Goal: Check status

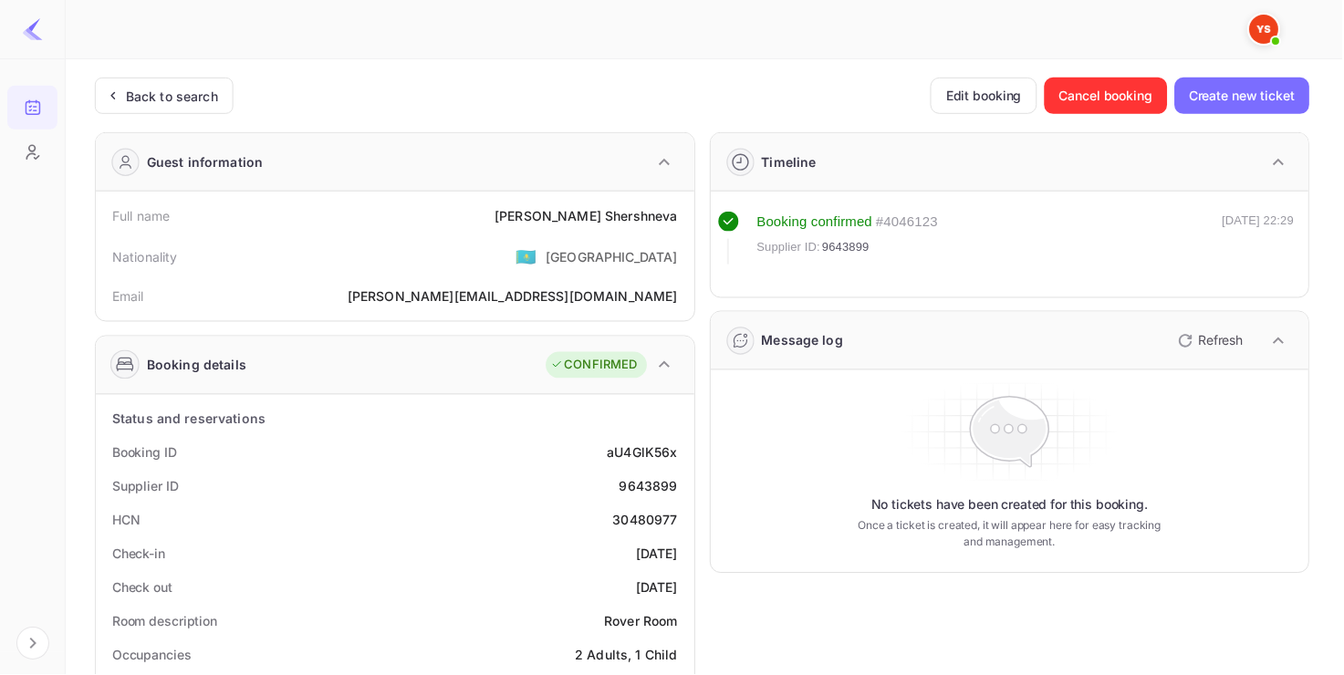
click at [183, 113] on div "Back to search" at bounding box center [164, 96] width 139 height 37
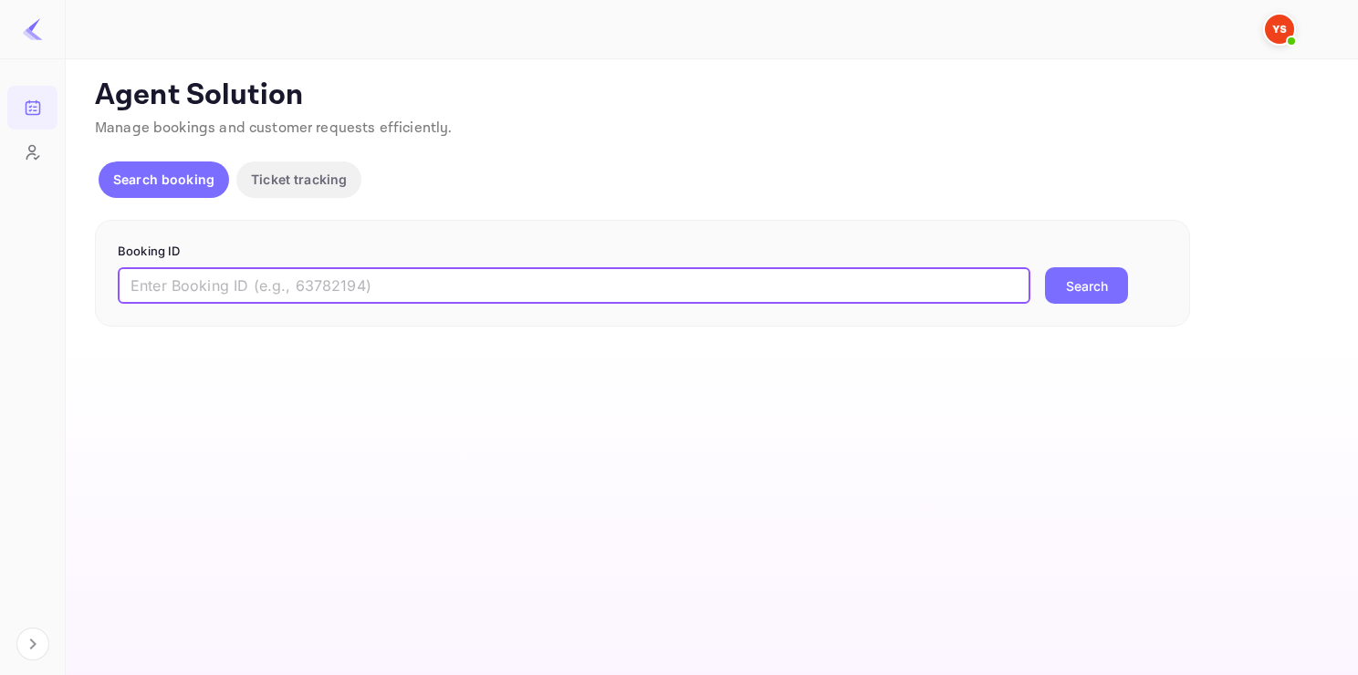
click at [292, 276] on input "text" at bounding box center [574, 285] width 913 height 37
paste input "9718485"
type input "9718485"
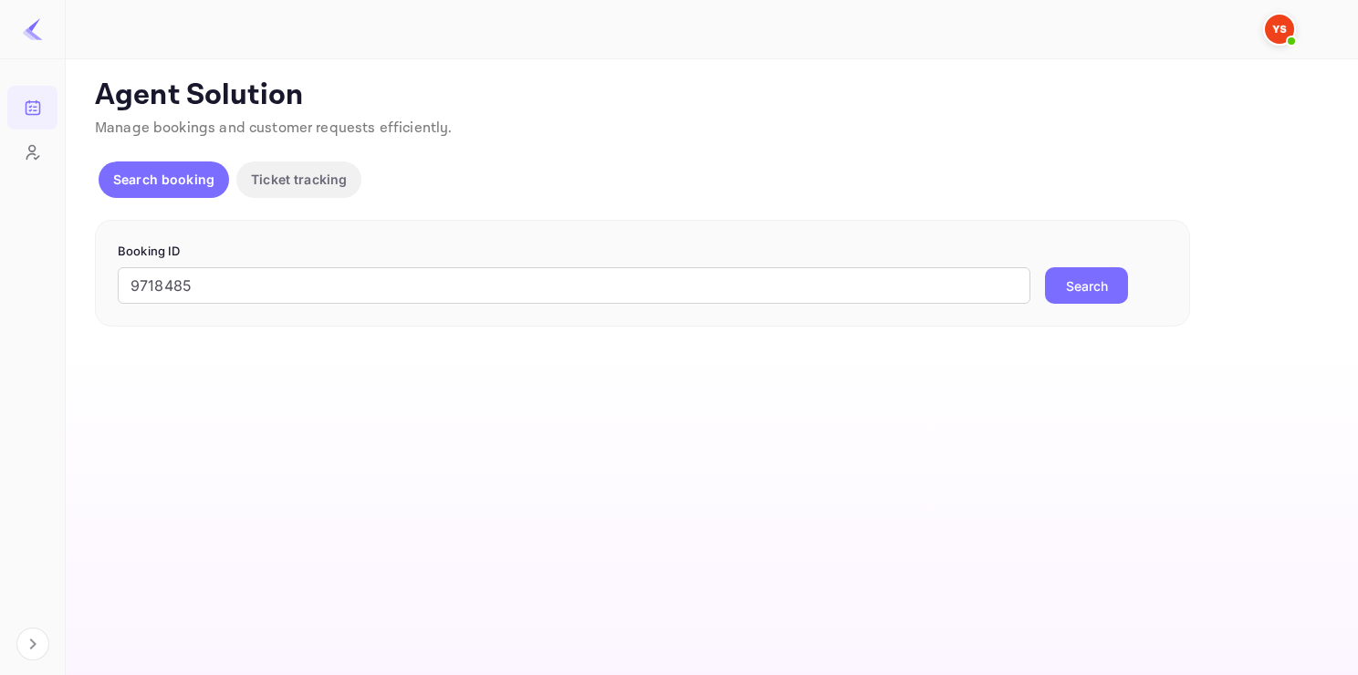
click at [1094, 299] on button "Search" at bounding box center [1086, 285] width 83 height 37
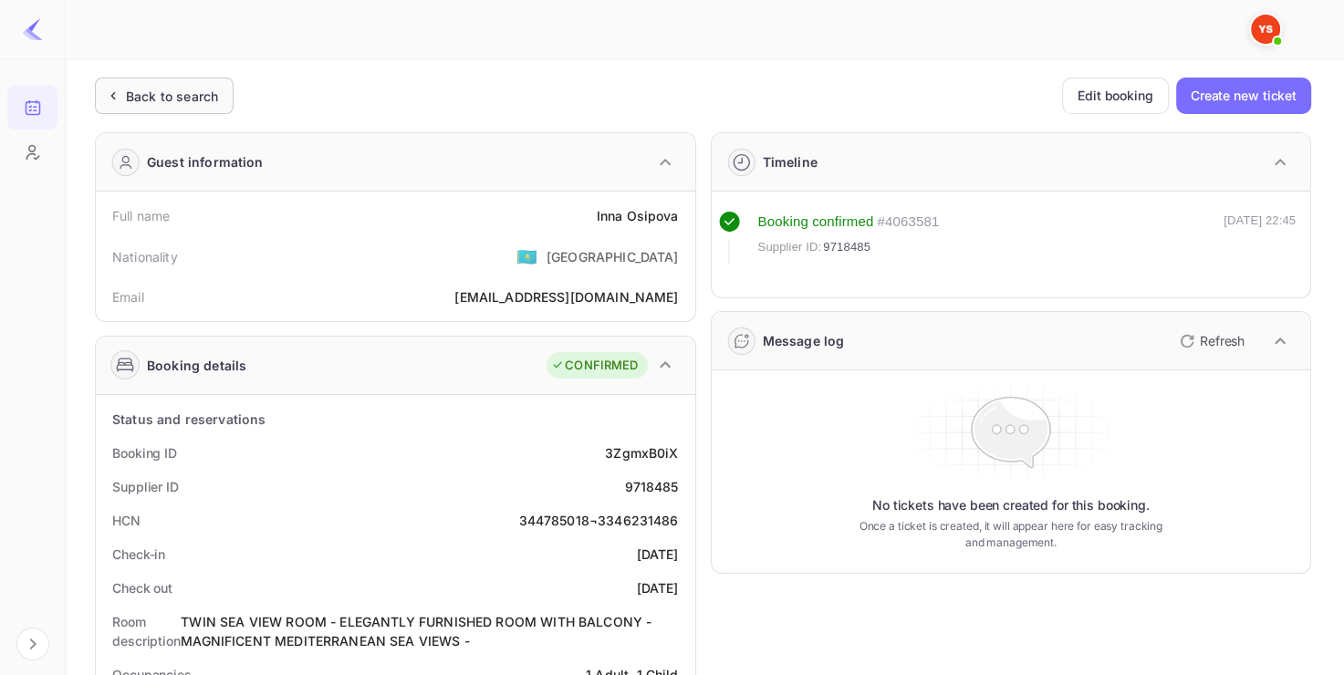
click at [203, 95] on div "Back to search" at bounding box center [172, 96] width 92 height 19
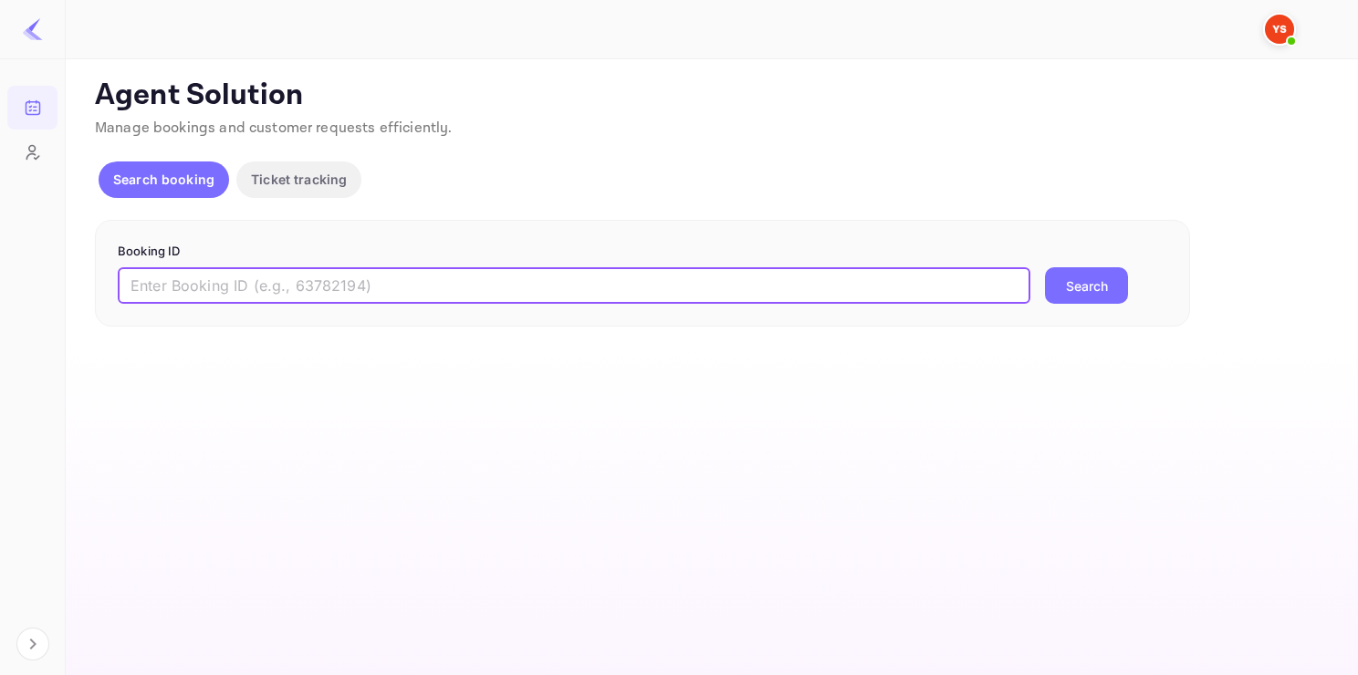
click at [459, 296] on input "text" at bounding box center [574, 285] width 913 height 37
paste input "9621517"
type input "9621517"
click at [1045, 267] on button "Search" at bounding box center [1086, 285] width 83 height 37
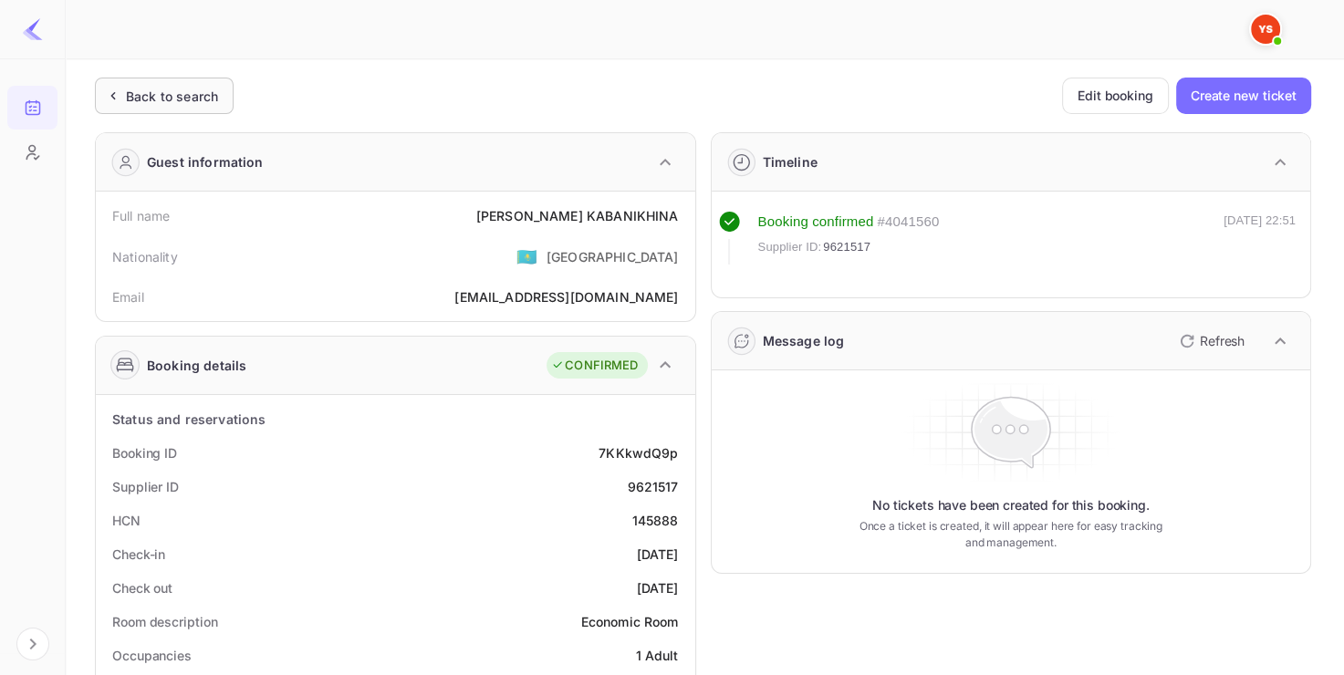
click at [157, 88] on div "Back to search" at bounding box center [172, 96] width 92 height 19
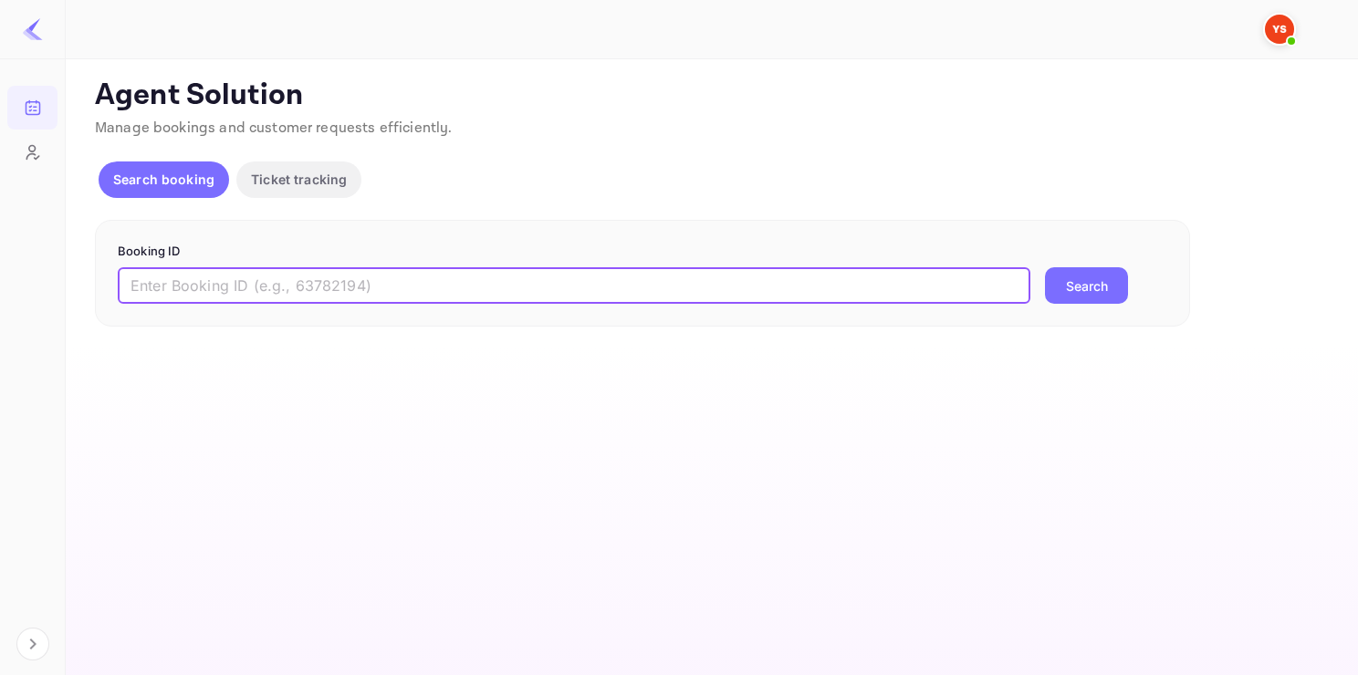
click at [442, 273] on input "text" at bounding box center [574, 285] width 913 height 37
paste input "9590598"
type input "9590598"
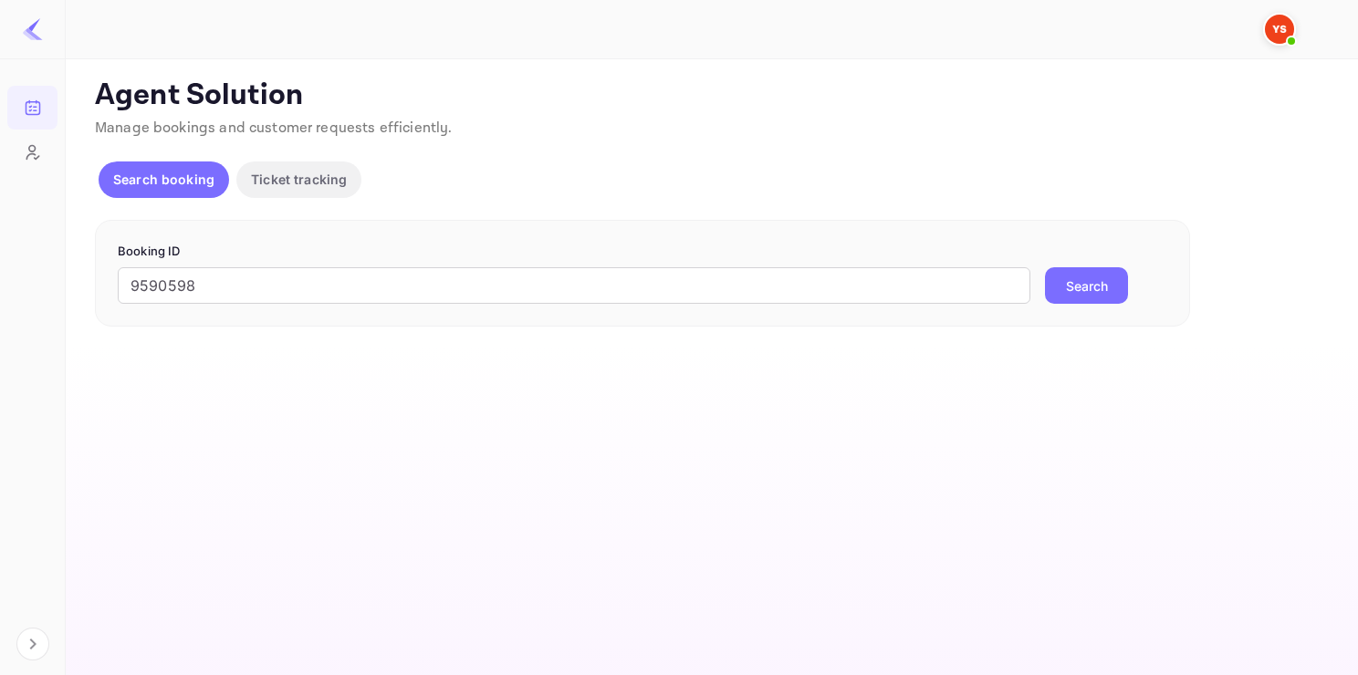
click at [1067, 274] on button "Search" at bounding box center [1086, 285] width 83 height 37
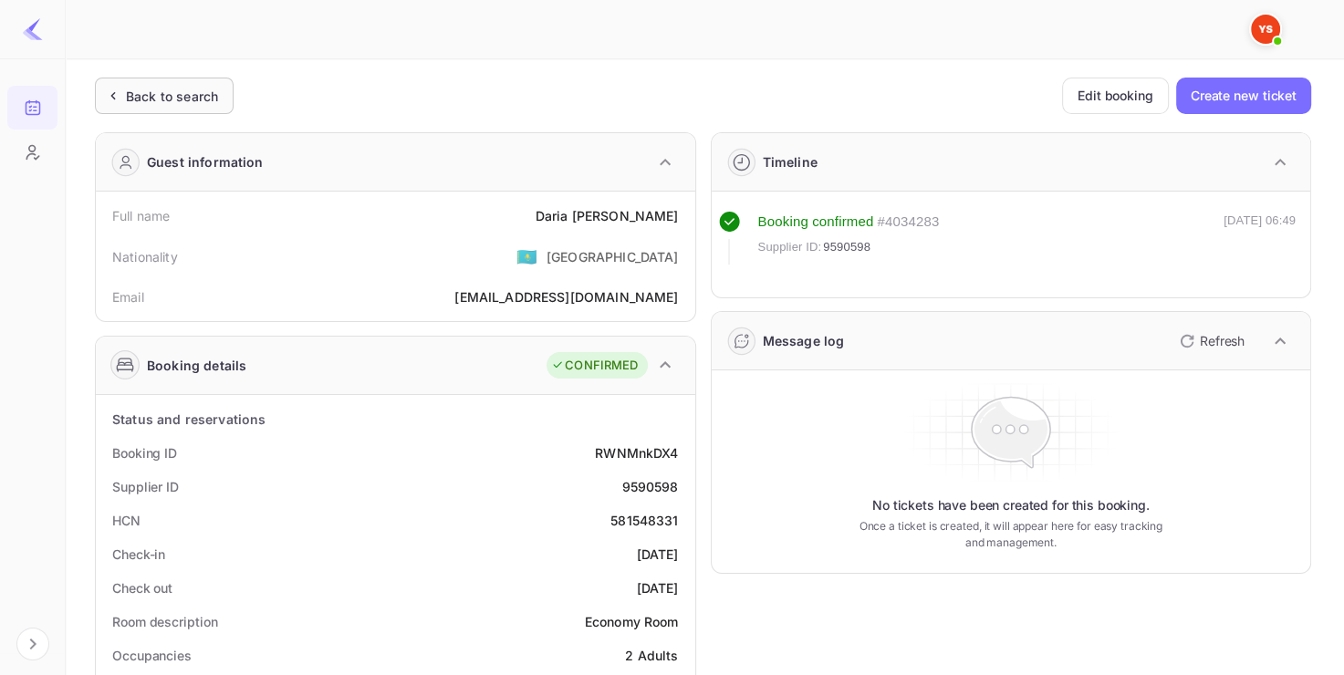
click at [161, 91] on div "Back to search" at bounding box center [172, 96] width 92 height 19
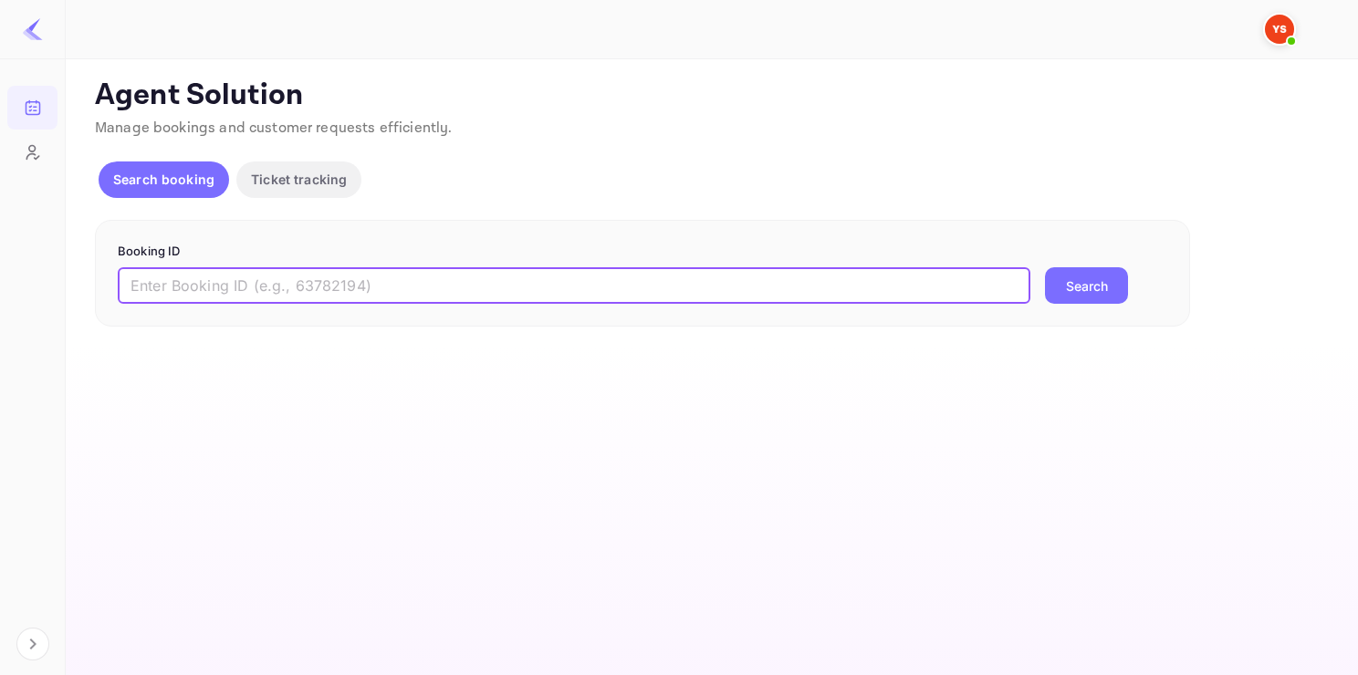
click at [293, 292] on input "text" at bounding box center [574, 285] width 913 height 37
paste input "9696818"
click at [1045, 267] on button "Search" at bounding box center [1086, 285] width 83 height 37
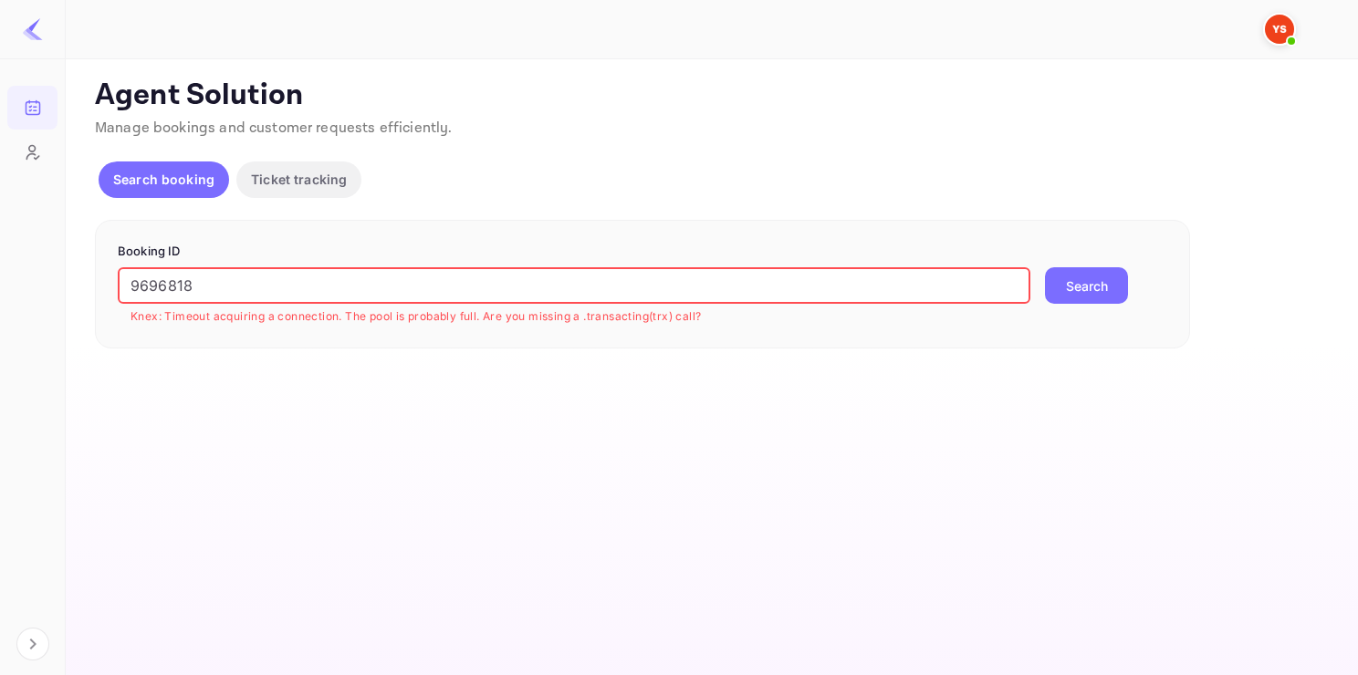
drag, startPoint x: 532, startPoint y: 300, endPoint x: 4, endPoint y: 313, distance: 528.5
click at [4, 313] on div "Bookings Customers Now you can check your travel website directly from the link…" at bounding box center [679, 337] width 1358 height 675
paste input "1662"
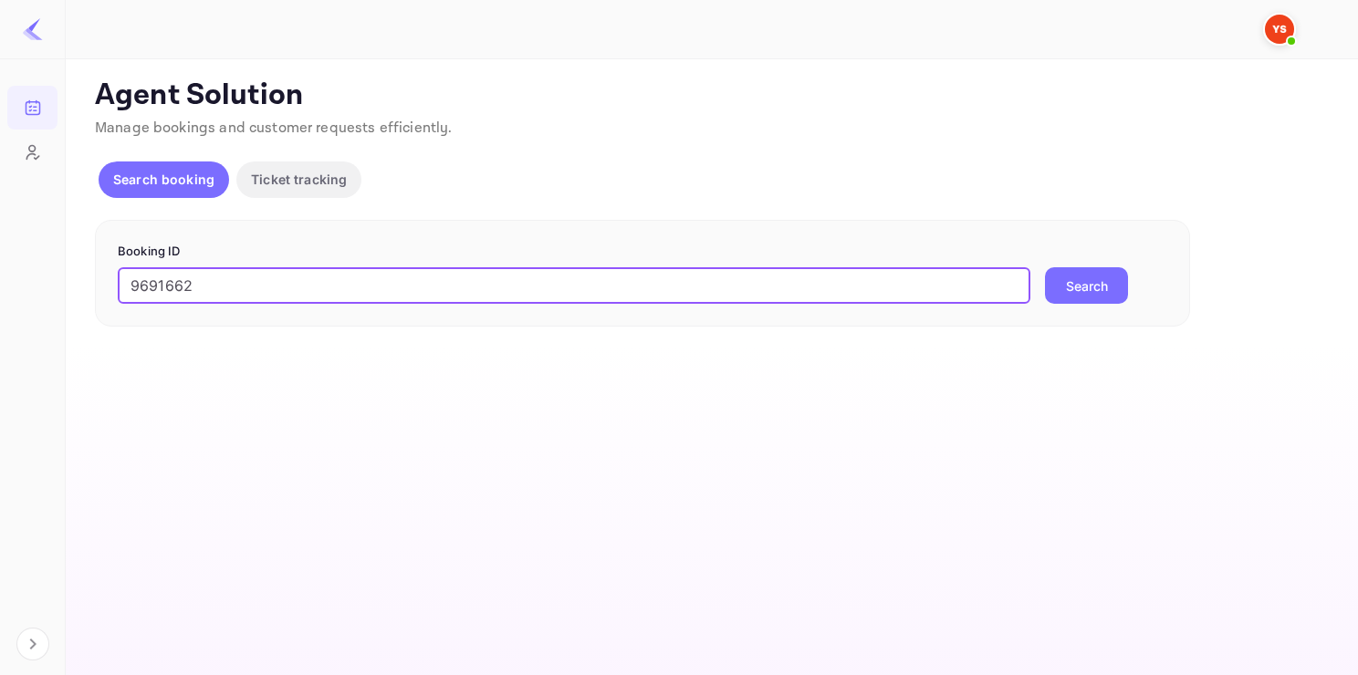
type input "9691662"
click at [1045, 267] on button "Search" at bounding box center [1086, 285] width 83 height 37
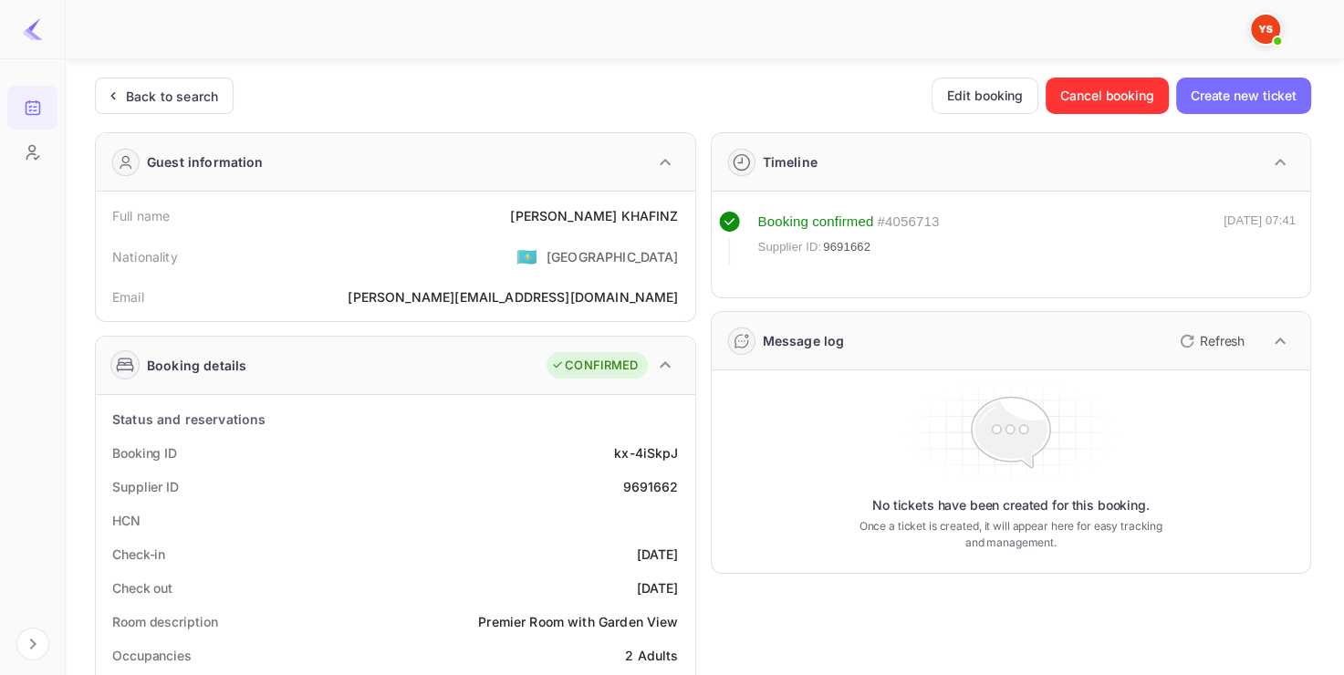
scroll to position [146, 0]
